Goal: Find specific page/section: Find specific page/section

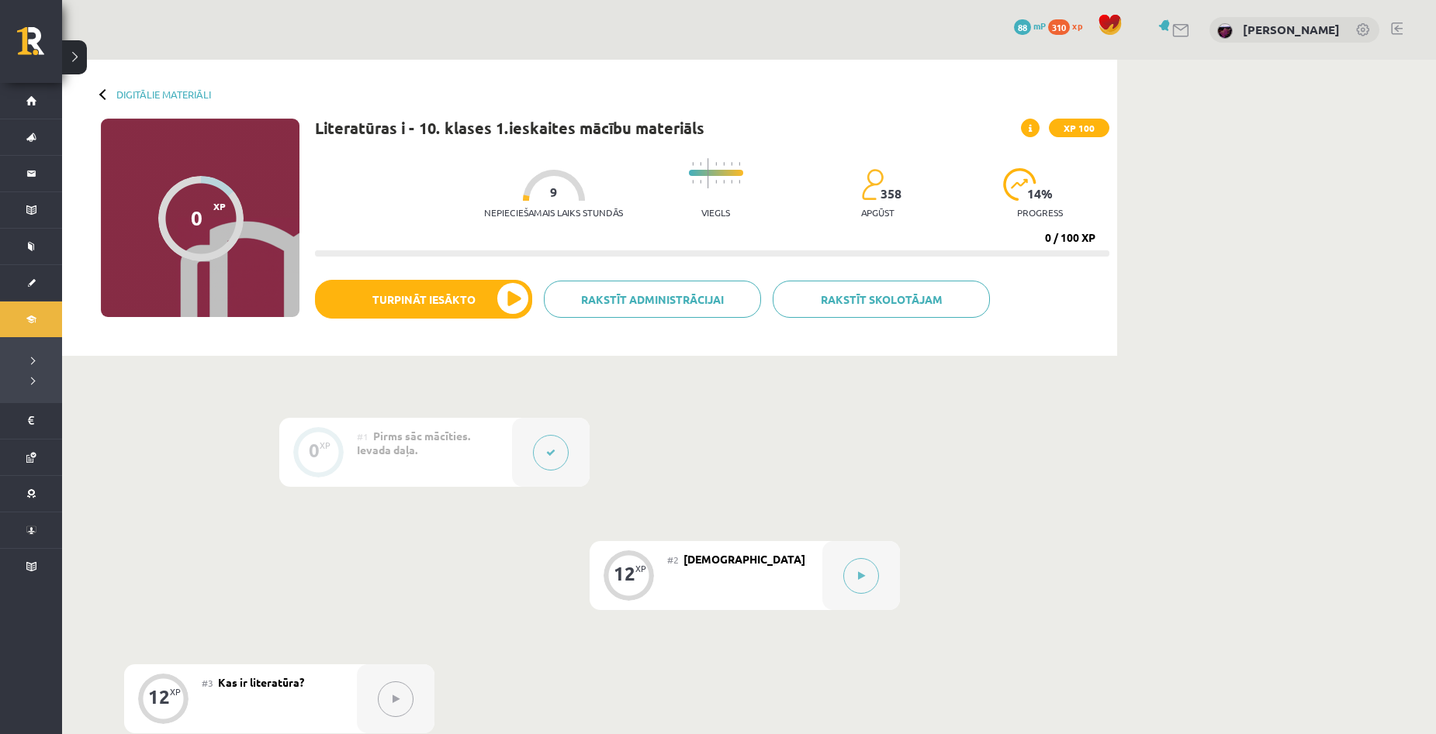
scroll to position [78, 0]
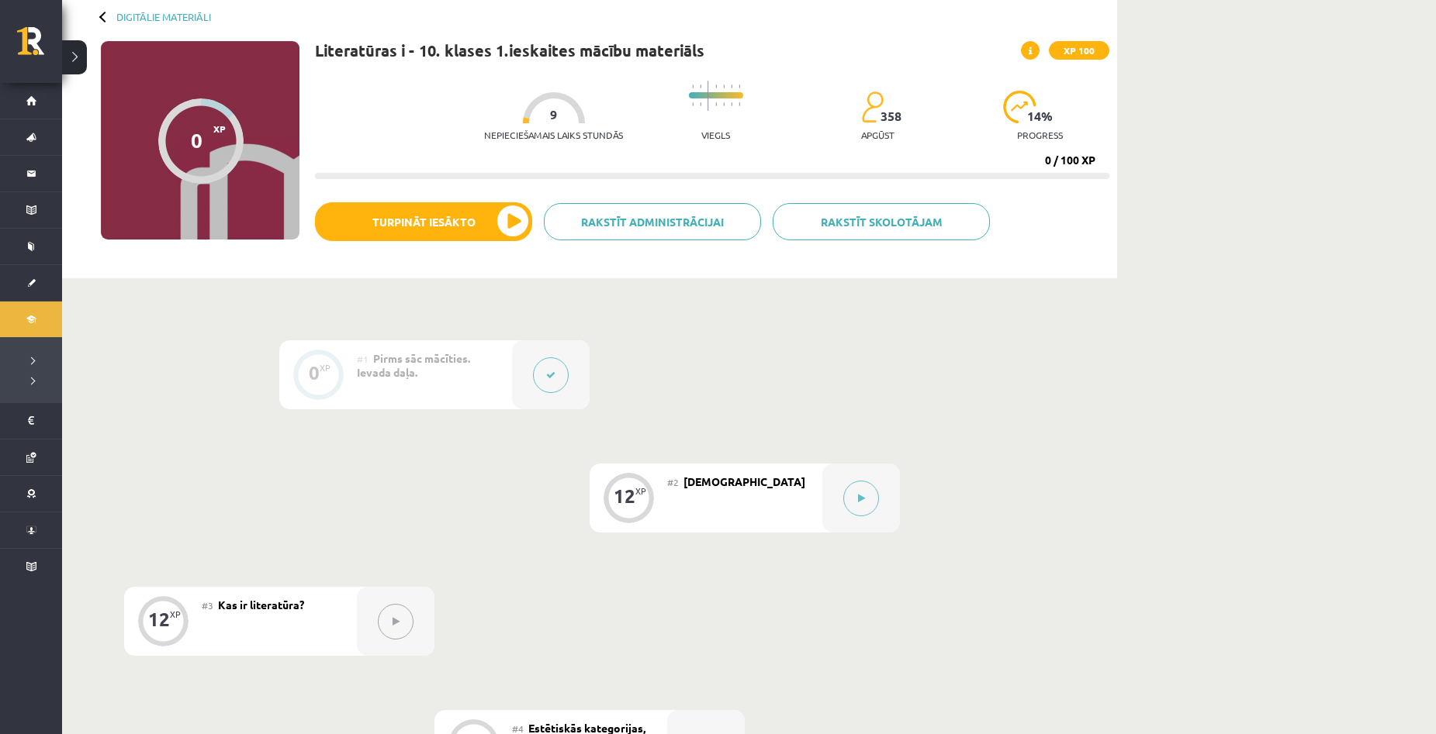
click at [1257, 343] on div "Digitālie materiāli 0 XP XP 100 0 / 100 XP Literatūras i - 10. klases 1.ieskait…" at bounding box center [749, 636] width 1374 height 1308
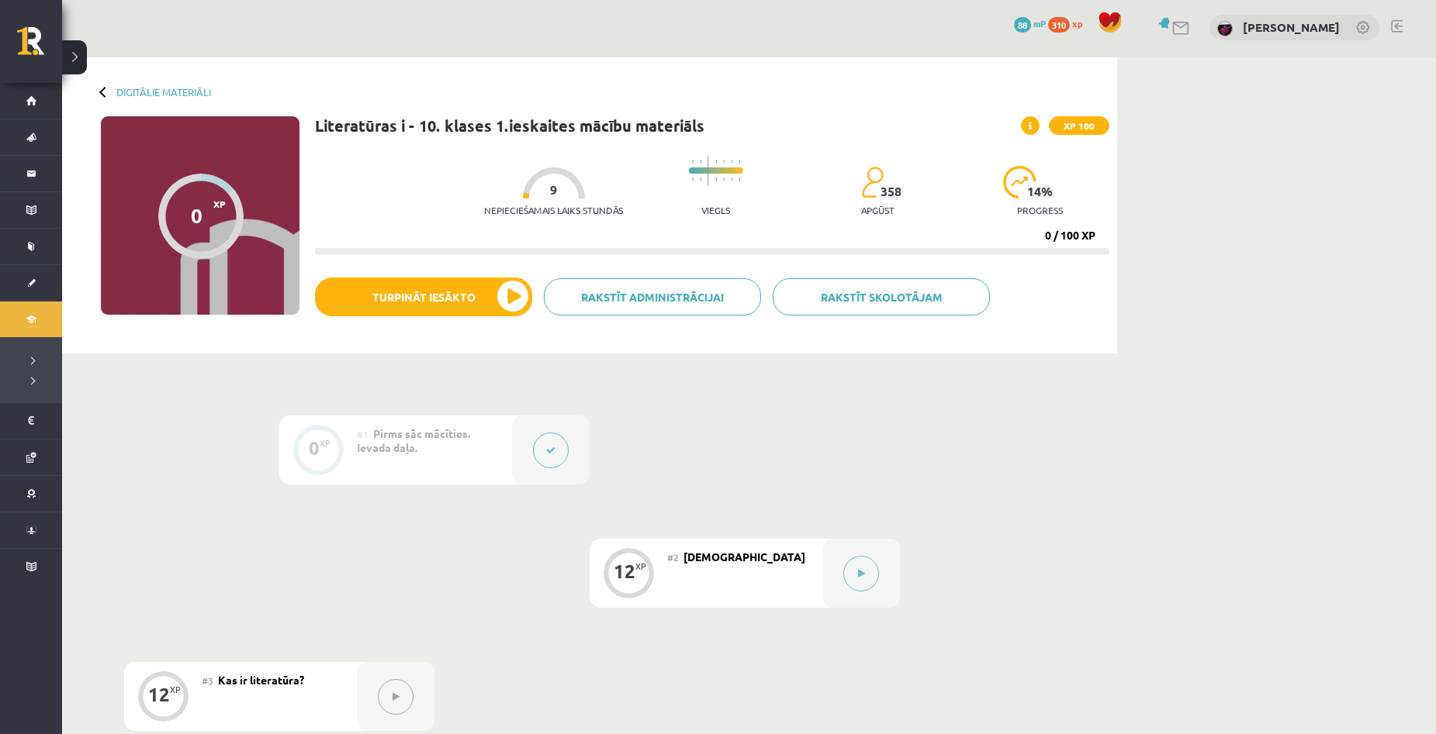
scroll to position [0, 0]
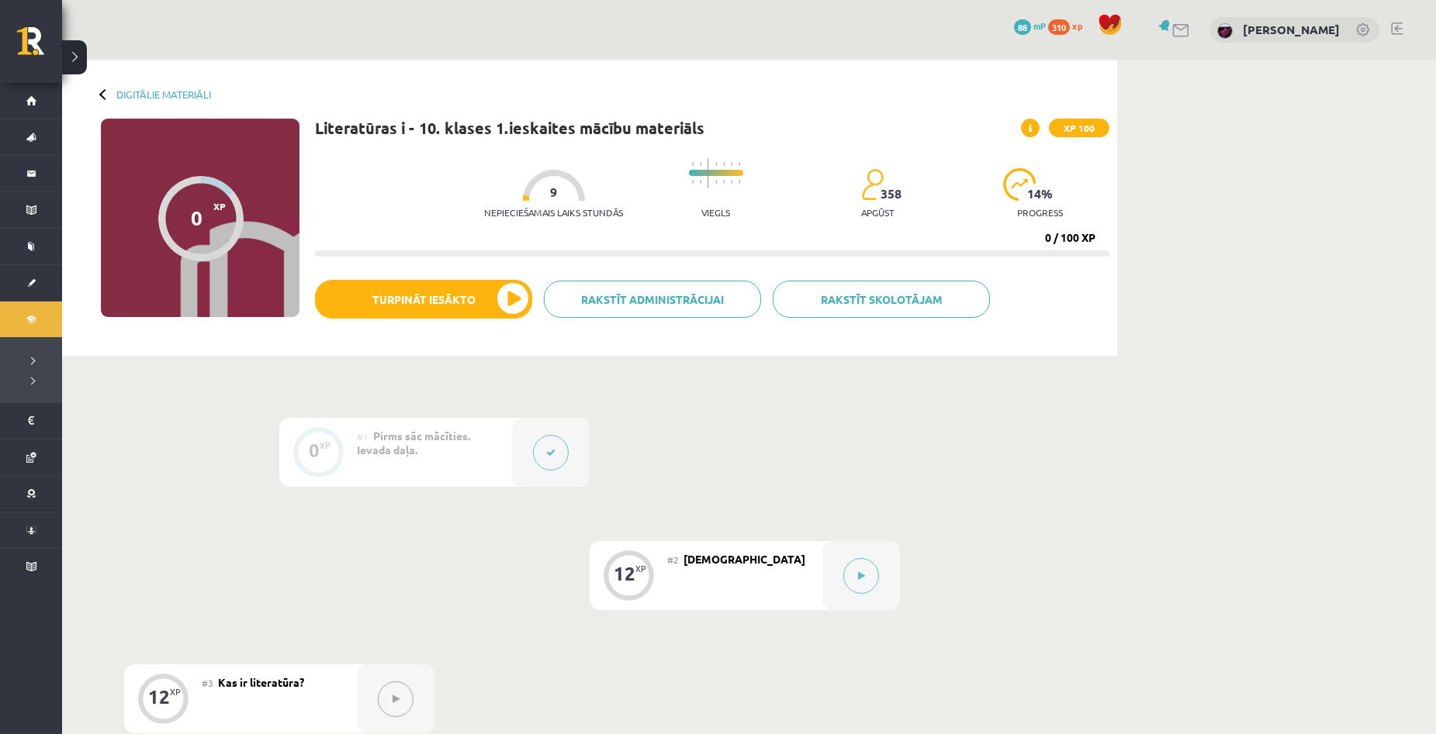
click at [1294, 309] on div "Digitālie materiāli 0 XP XP 100 0 / 100 XP Literatūras i - 10. klases 1.ieskait…" at bounding box center [749, 714] width 1374 height 1308
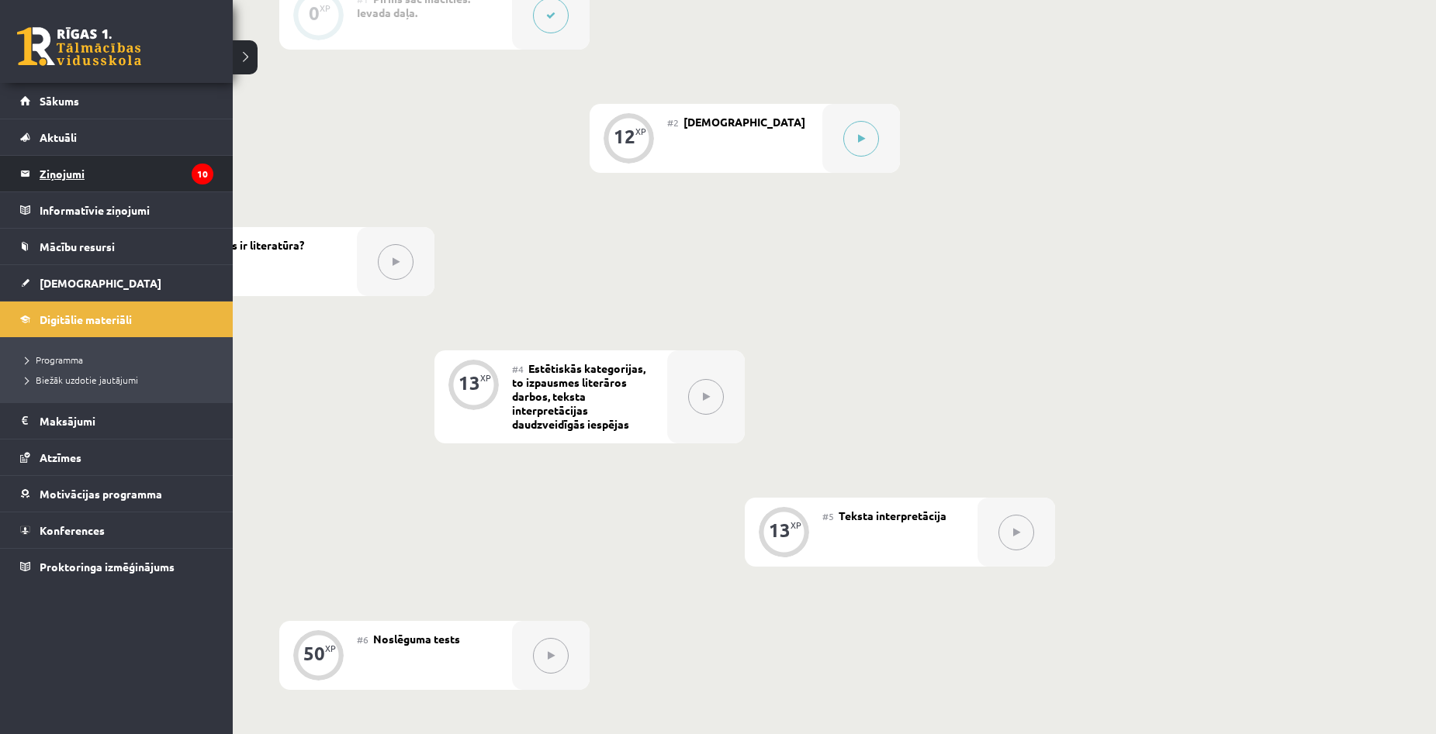
scroll to position [388, 0]
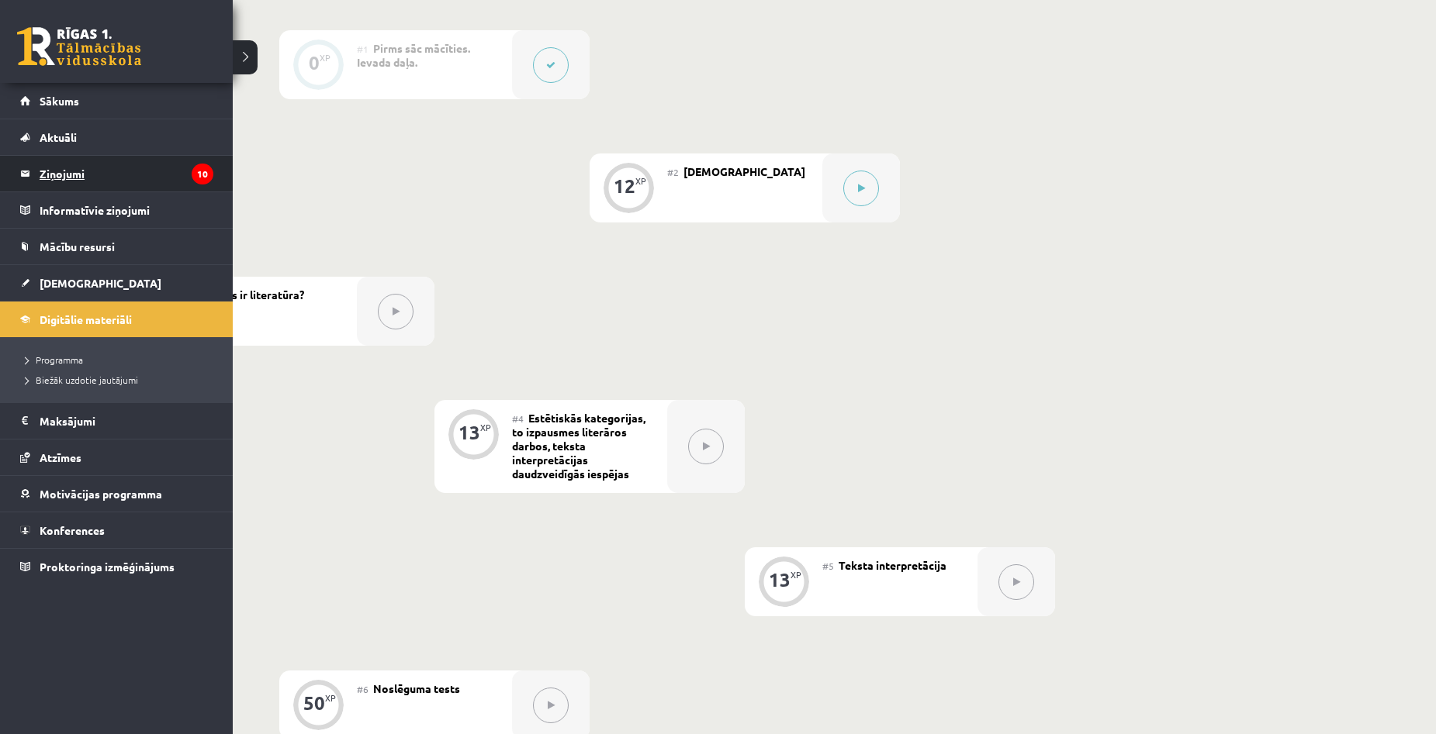
click at [68, 167] on legend "Ziņojumi 10" at bounding box center [127, 174] width 174 height 36
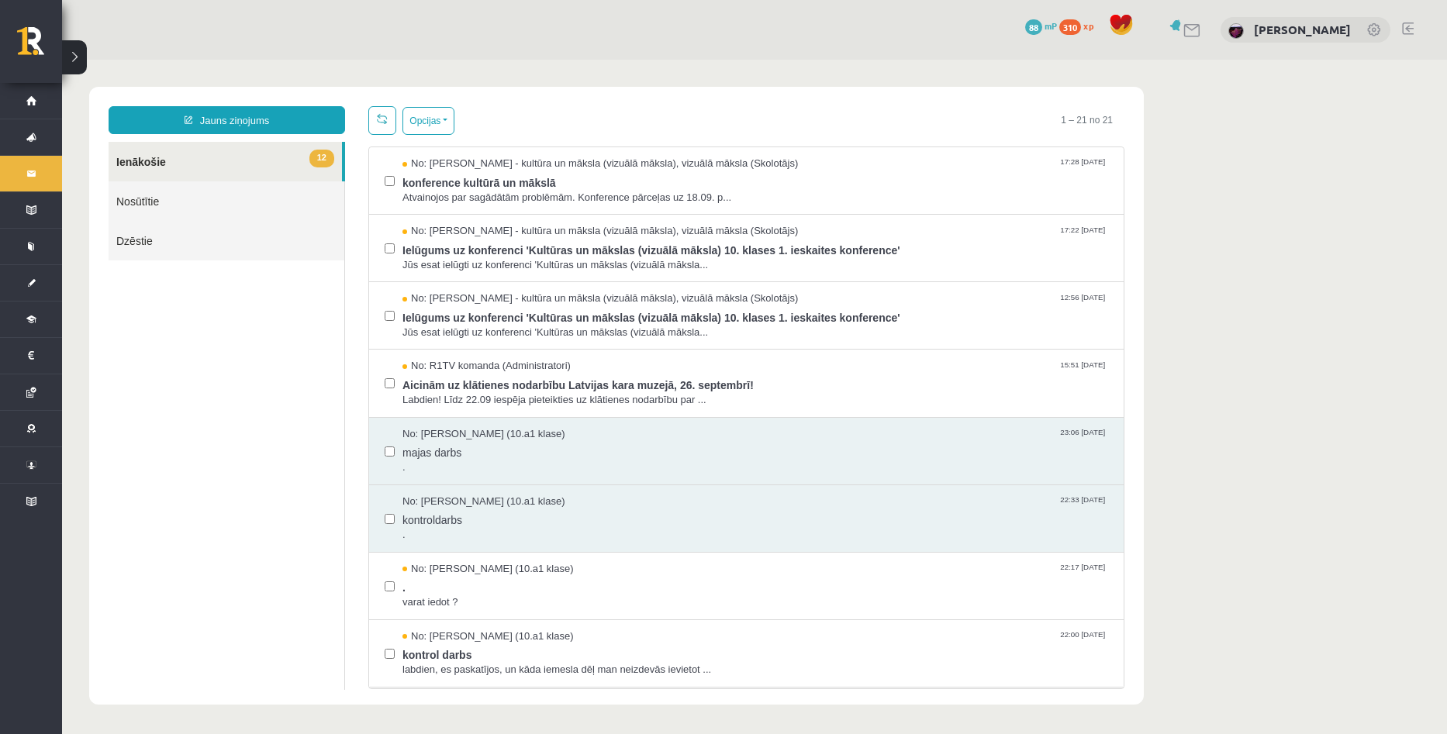
click at [1329, 344] on body "Jauns ziņojums 12 Ienākošie Nosūtītie Dzēstie ** ********* ********* ******* Op…" at bounding box center [754, 396] width 1385 height 672
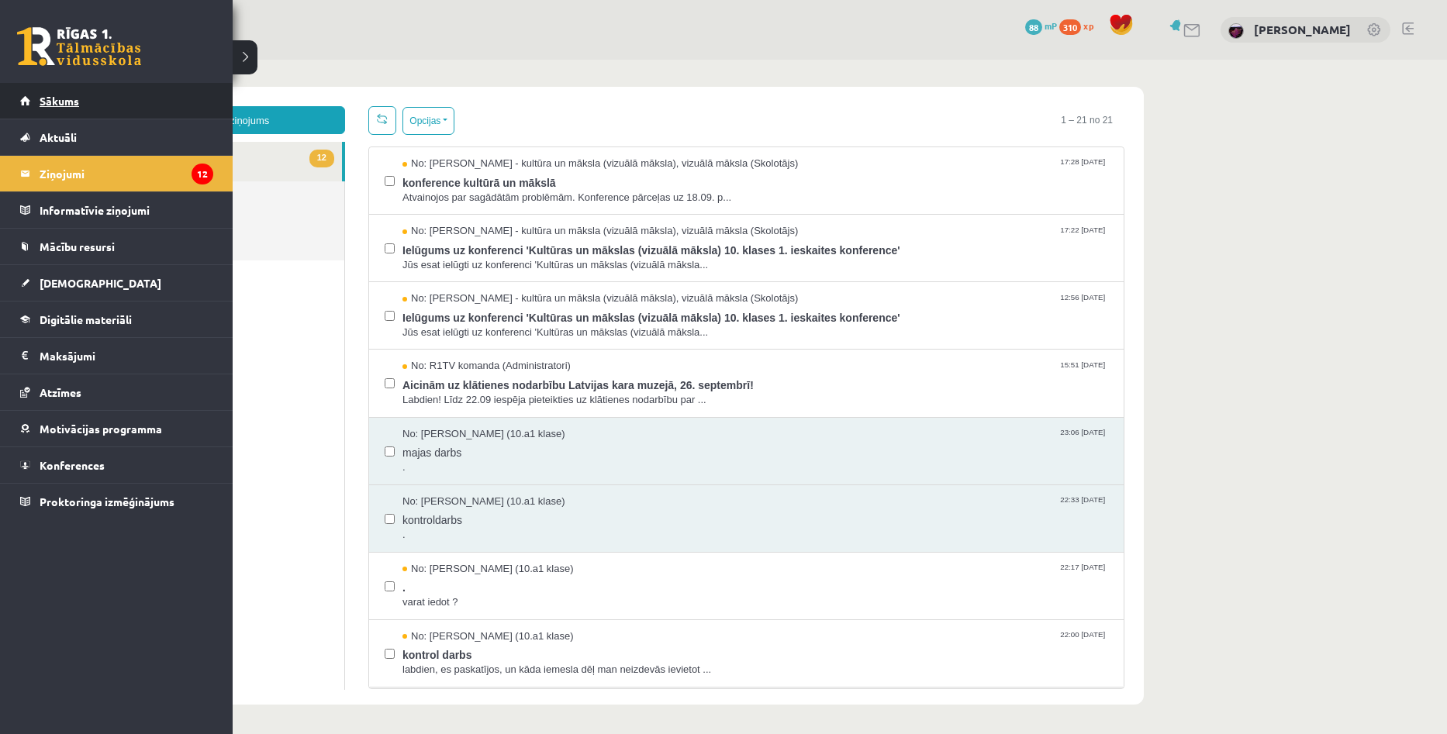
click at [45, 88] on link "Sākums" at bounding box center [116, 101] width 193 height 36
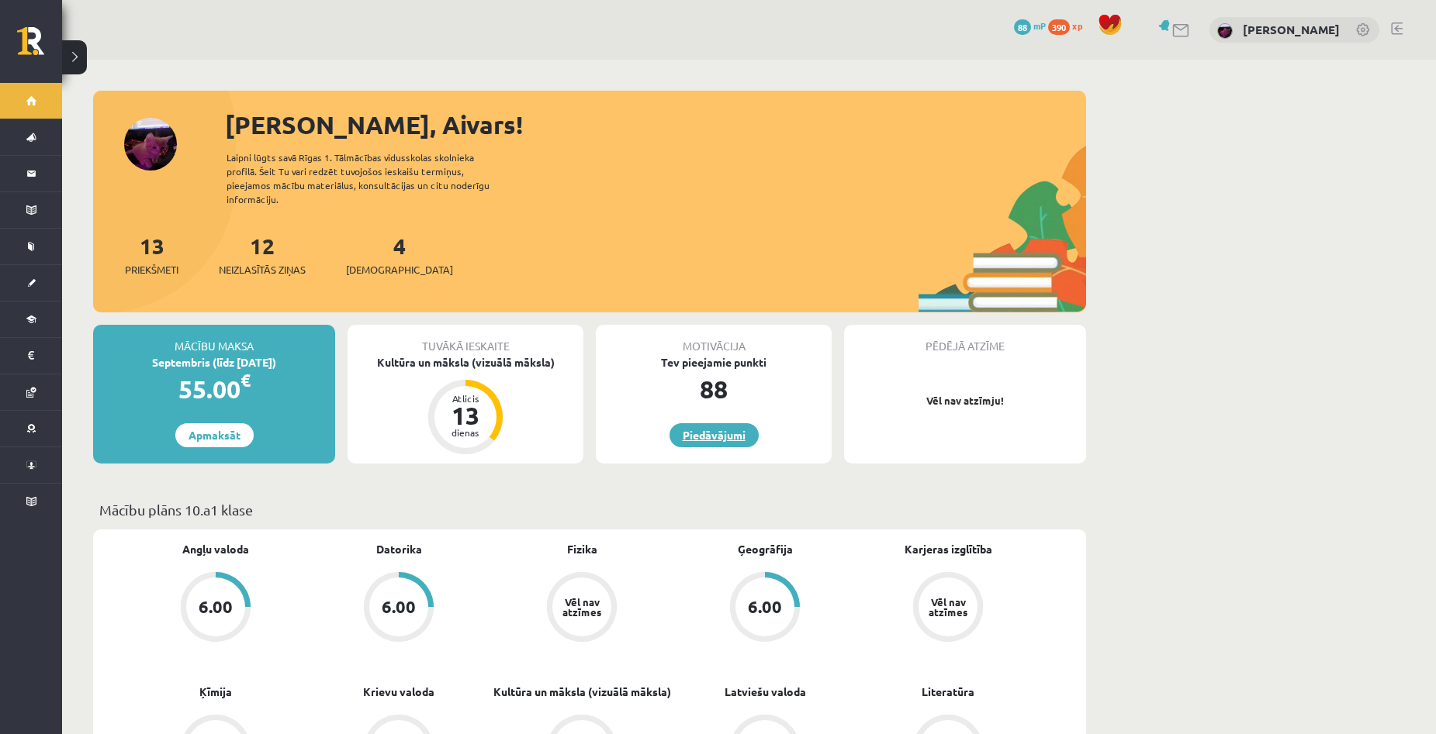
click at [720, 424] on link "Piedāvājumi" at bounding box center [713, 435] width 89 height 24
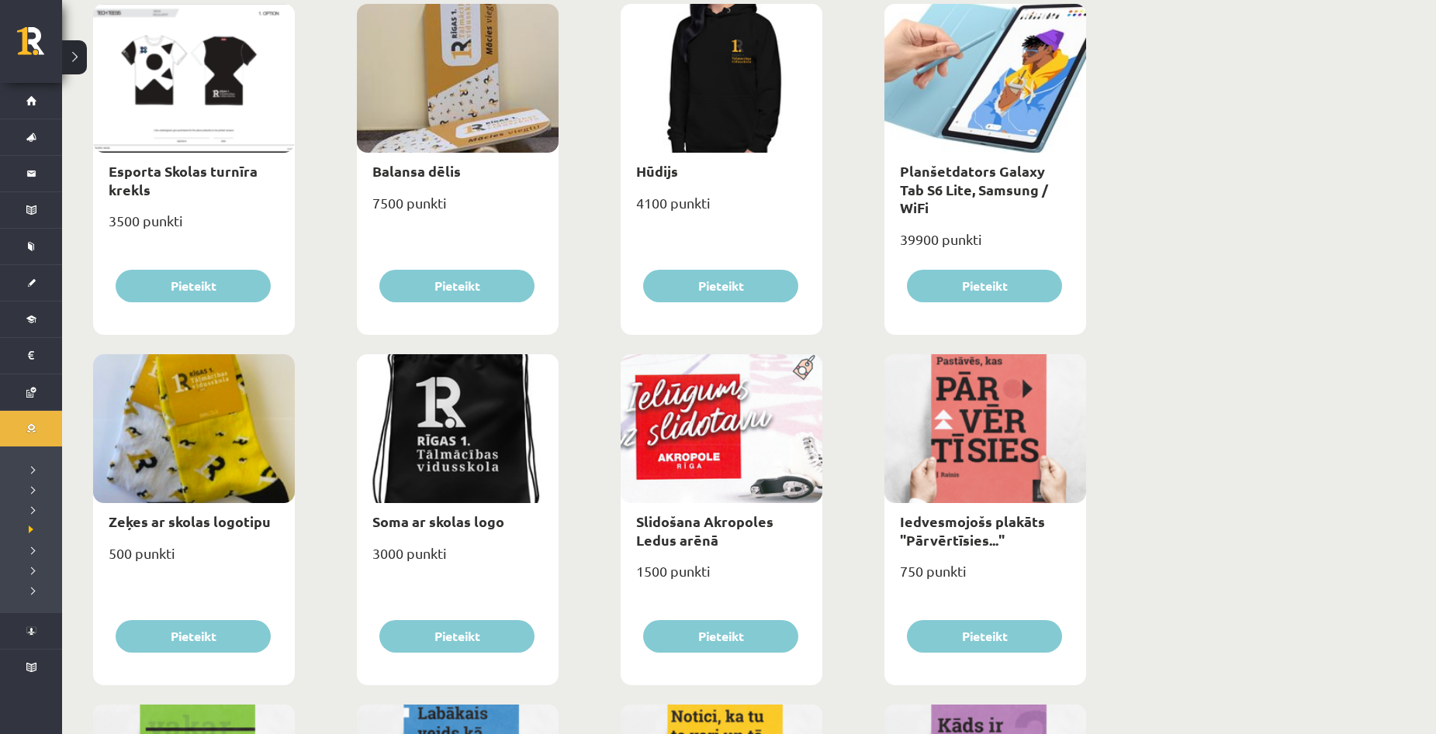
scroll to position [1008, 0]
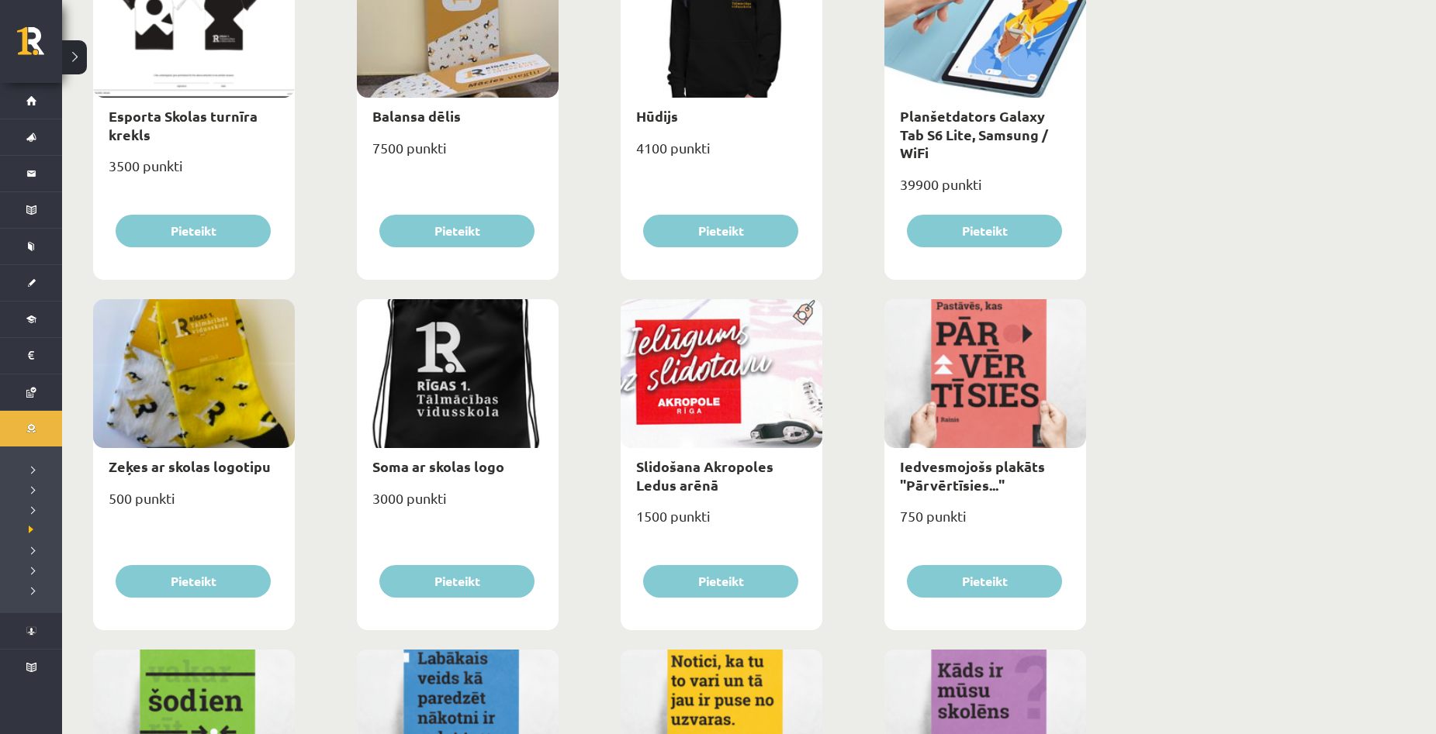
click at [1250, 446] on div "**********" at bounding box center [749, 212] width 1374 height 2323
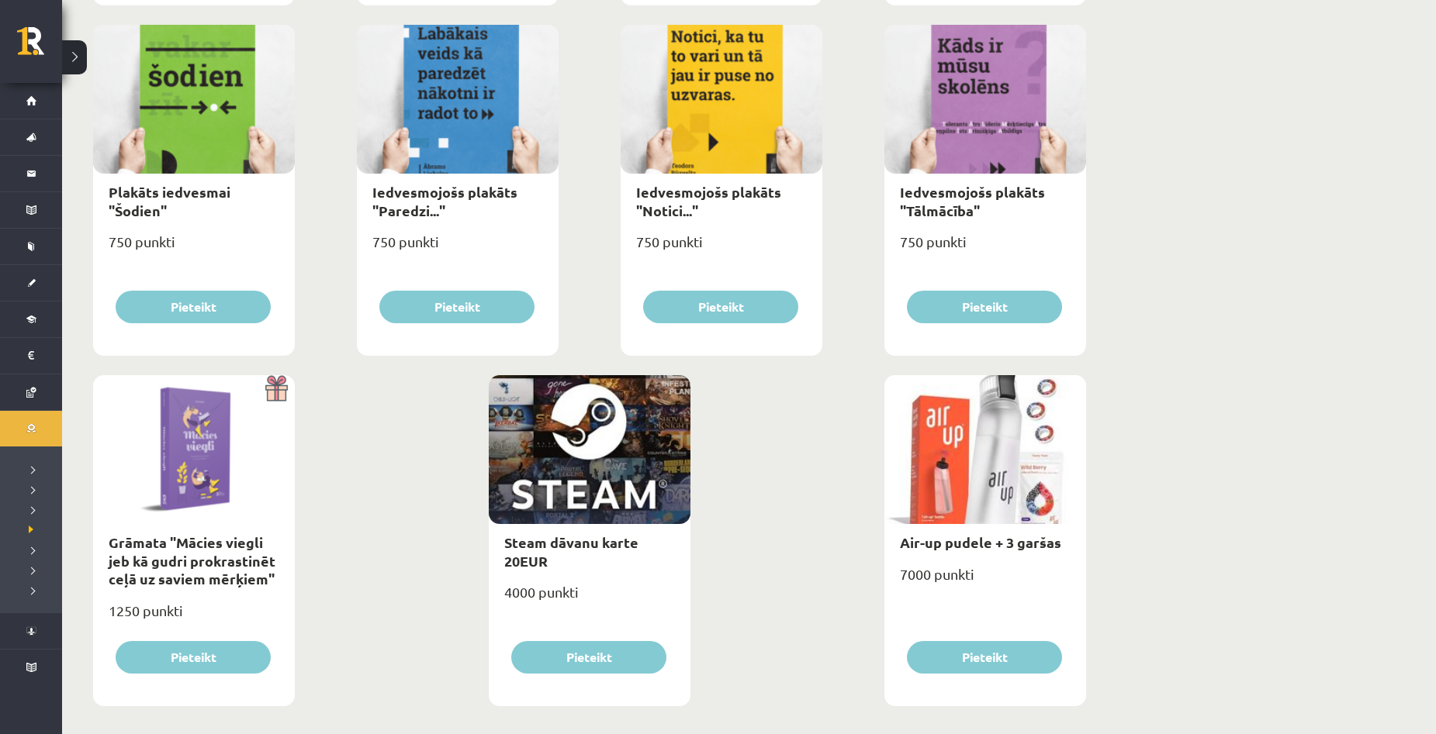
scroll to position [1648, 0]
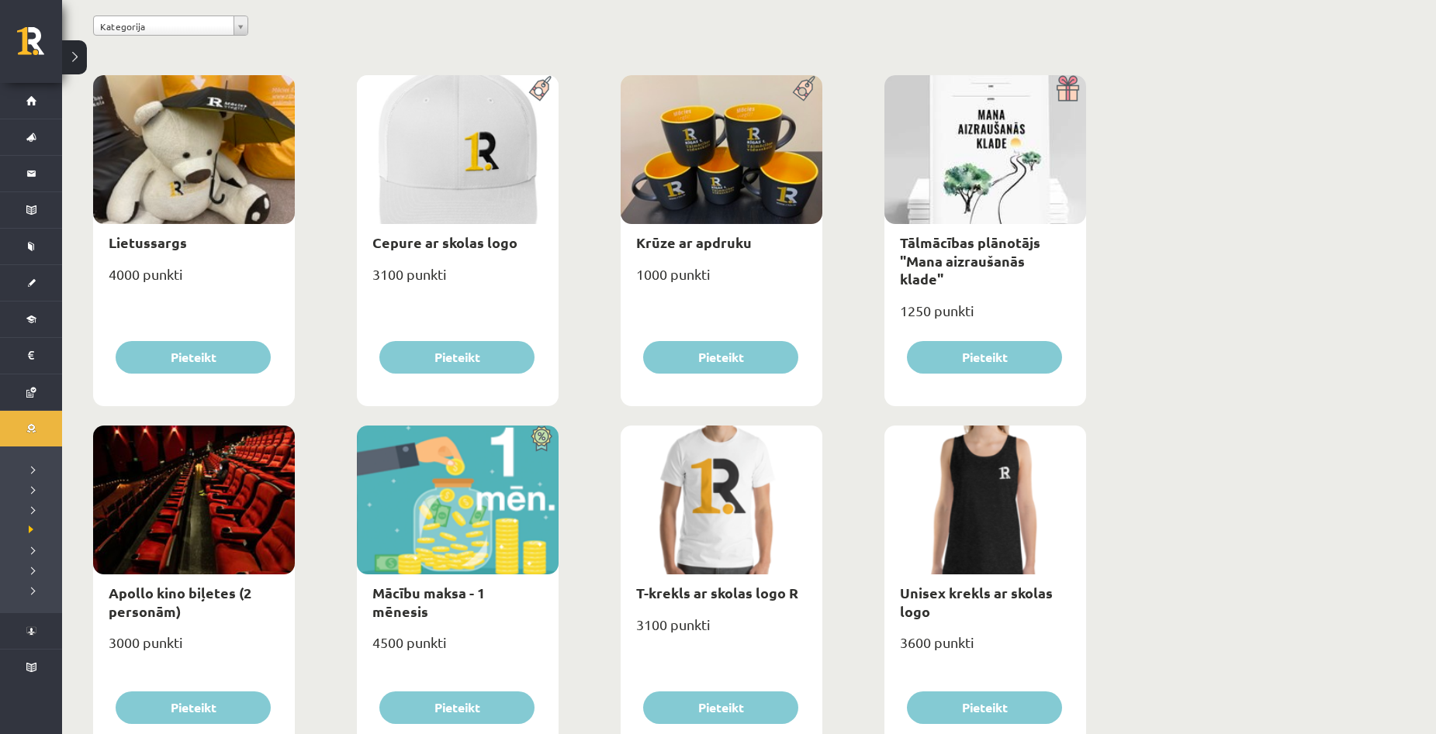
scroll to position [0, 0]
